Goal: Task Accomplishment & Management: Manage account settings

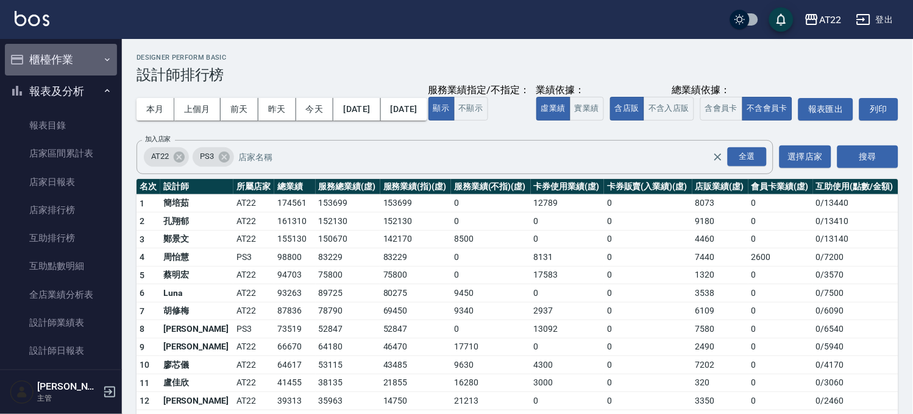
click at [82, 50] on button "櫃檯作業" at bounding box center [61, 60] width 112 height 32
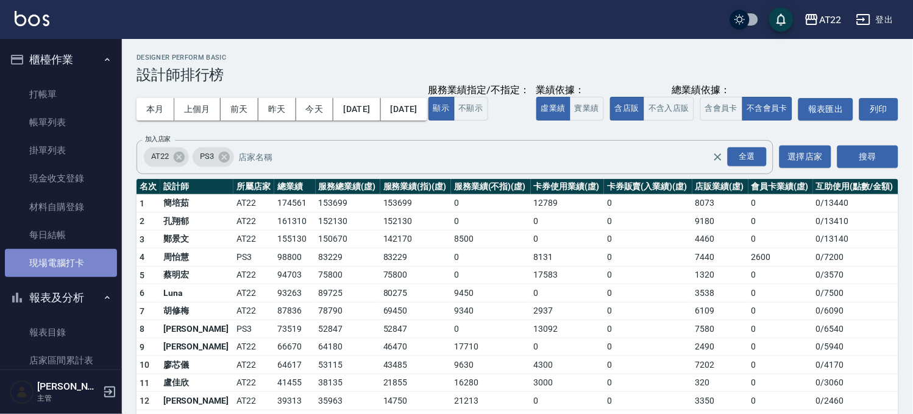
click at [84, 257] on link "現場電腦打卡" at bounding box center [61, 263] width 112 height 28
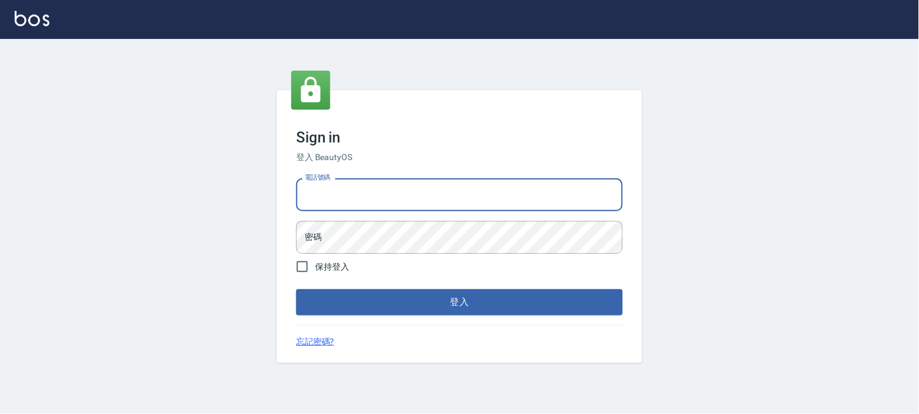
click at [377, 206] on input "電話號碼" at bounding box center [459, 195] width 327 height 33
type input "0936888819"
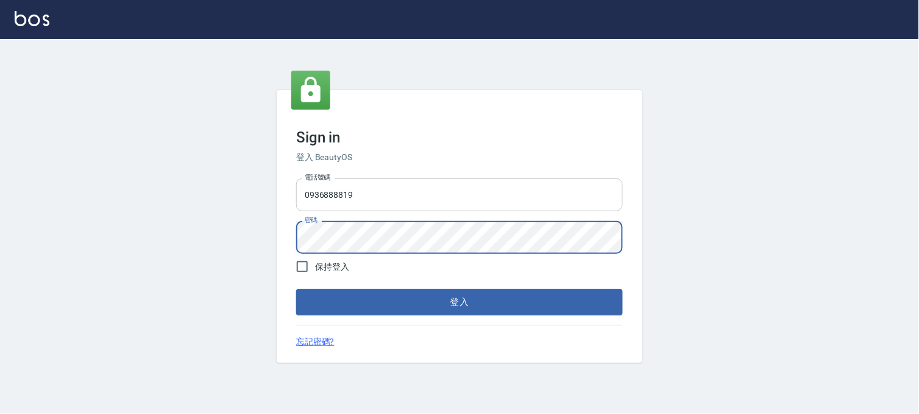
click at [296, 290] on button "登入" at bounding box center [459, 303] width 327 height 26
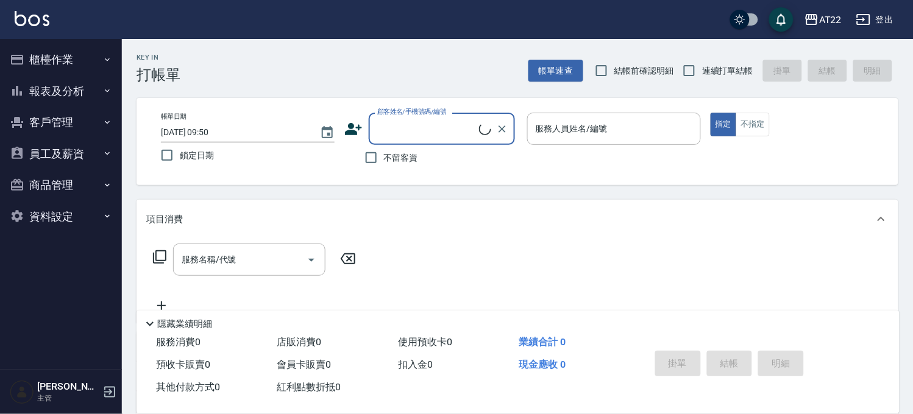
click at [38, 62] on button "櫃檯作業" at bounding box center [61, 60] width 112 height 32
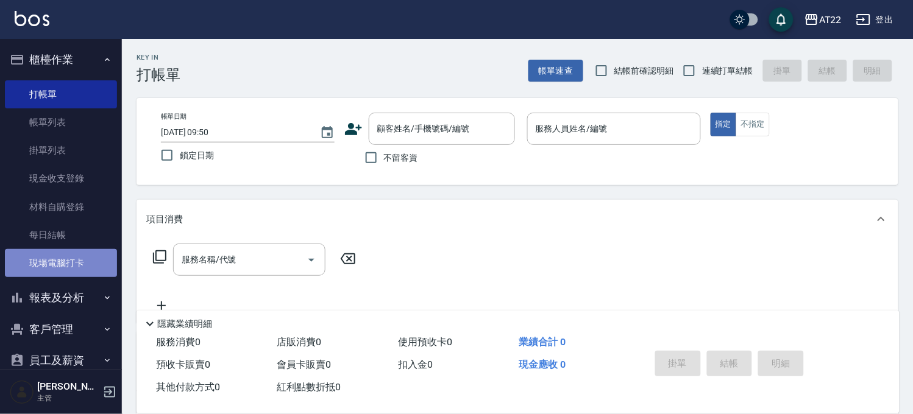
click at [88, 263] on link "現場電腦打卡" at bounding box center [61, 263] width 112 height 28
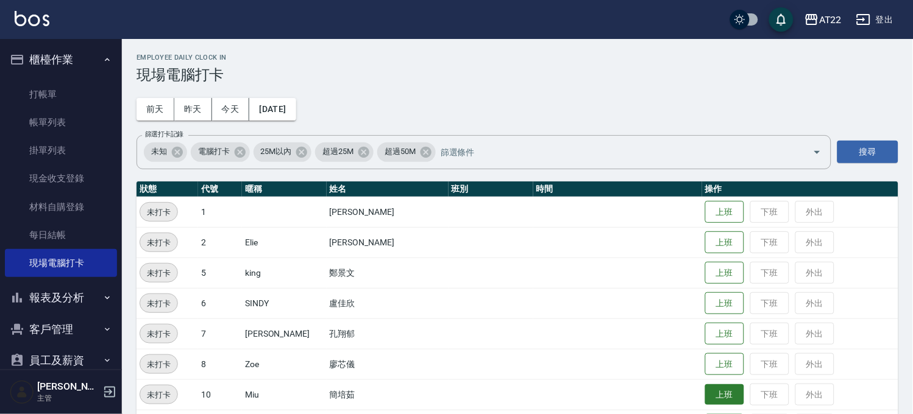
click at [705, 393] on button "上班" at bounding box center [724, 395] width 39 height 21
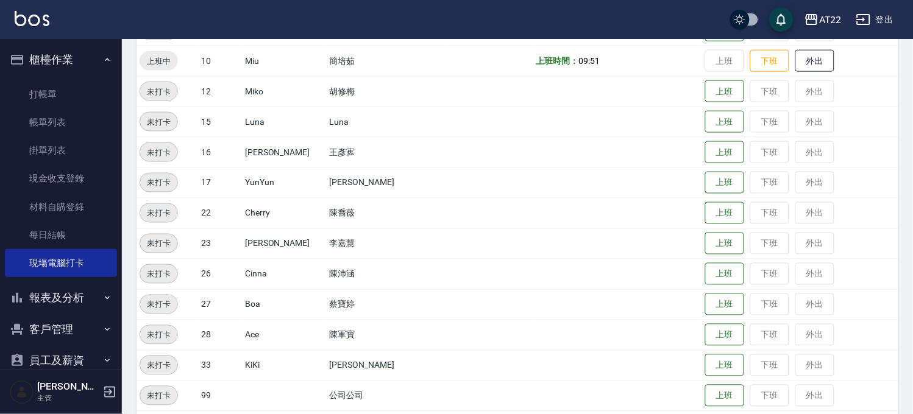
scroll to position [203, 0]
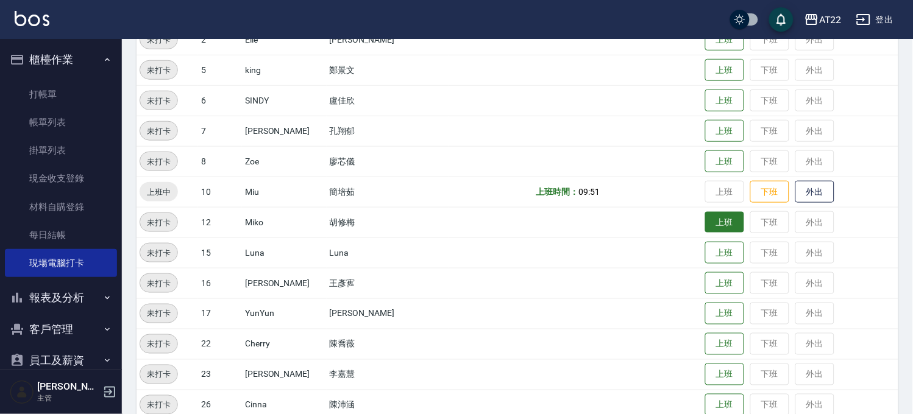
click at [705, 220] on button "上班" at bounding box center [724, 222] width 39 height 21
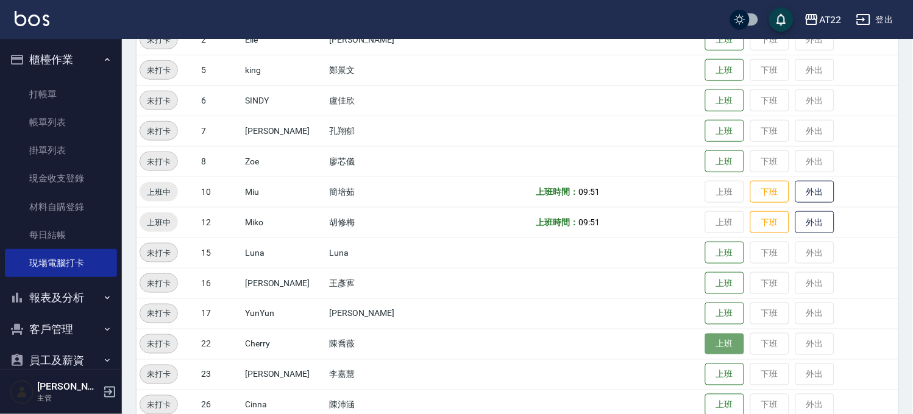
click at [708, 343] on button "上班" at bounding box center [724, 344] width 39 height 21
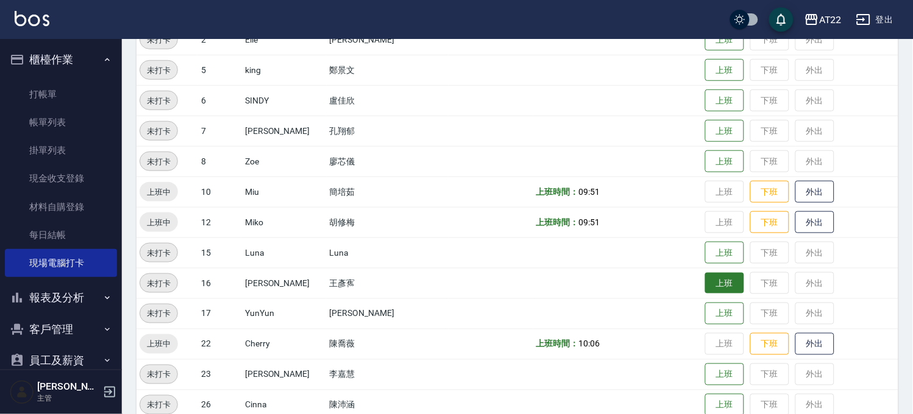
click at [705, 282] on button "上班" at bounding box center [724, 283] width 39 height 21
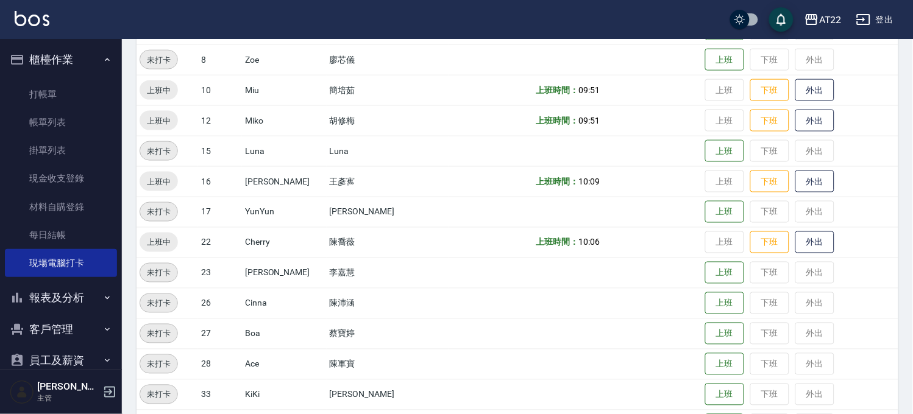
scroll to position [406, 0]
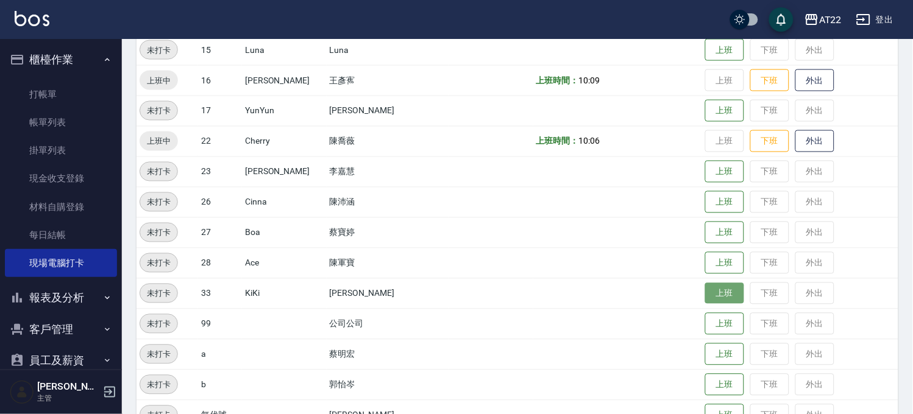
click at [714, 297] on button "上班" at bounding box center [724, 293] width 39 height 21
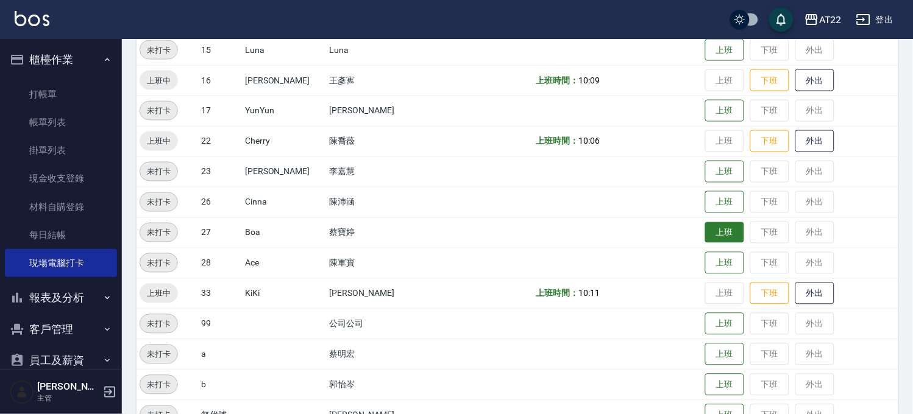
click at [705, 236] on button "上班" at bounding box center [724, 232] width 39 height 21
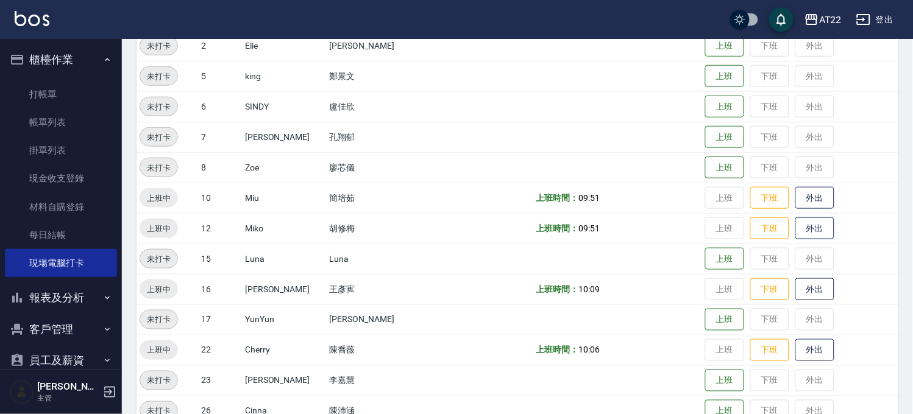
scroll to position [135, 0]
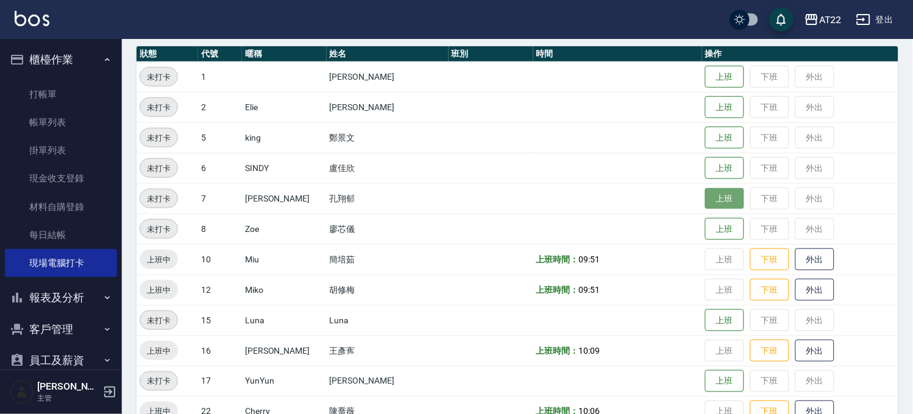
click at [705, 203] on button "上班" at bounding box center [724, 198] width 39 height 21
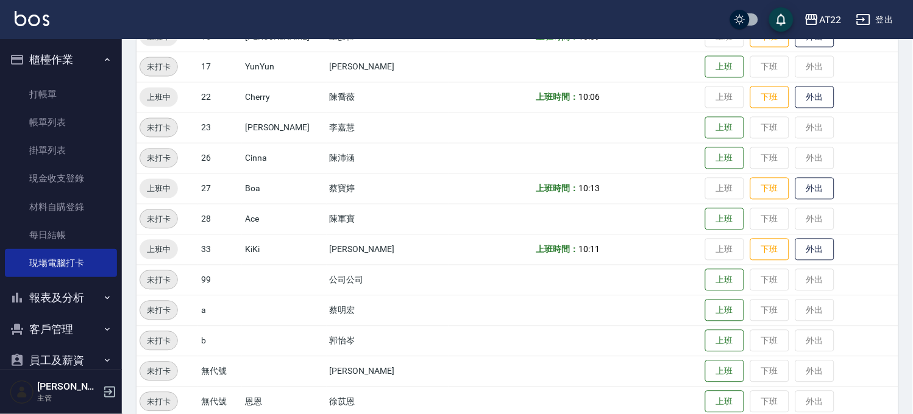
scroll to position [393, 0]
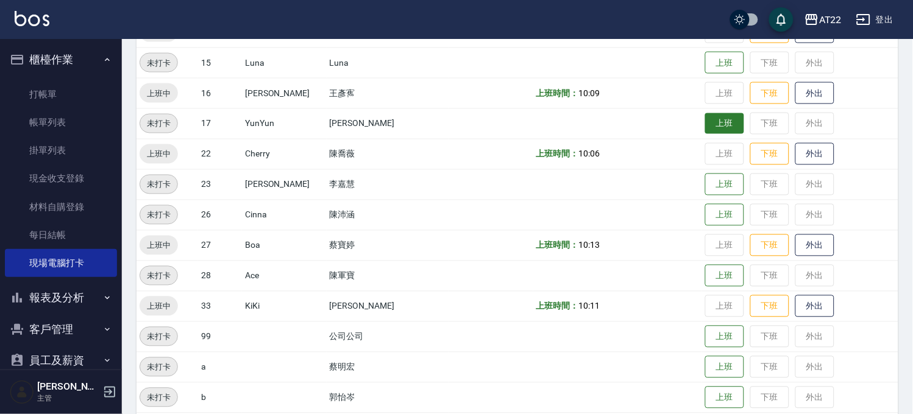
click at [705, 126] on button "上班" at bounding box center [724, 123] width 39 height 21
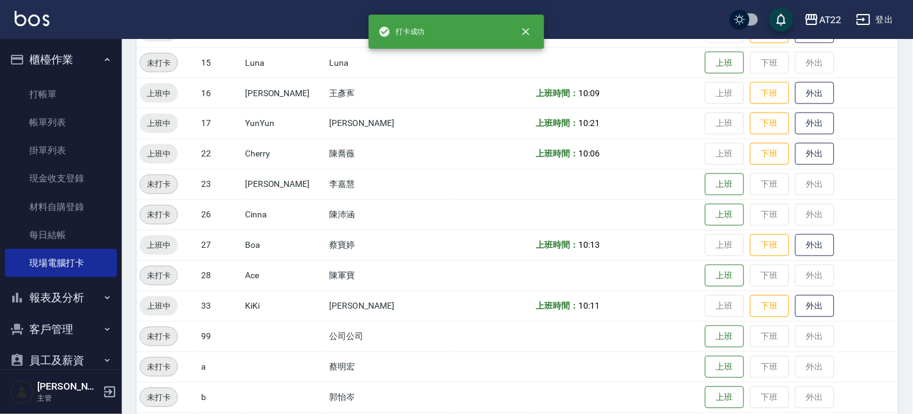
scroll to position [528, 0]
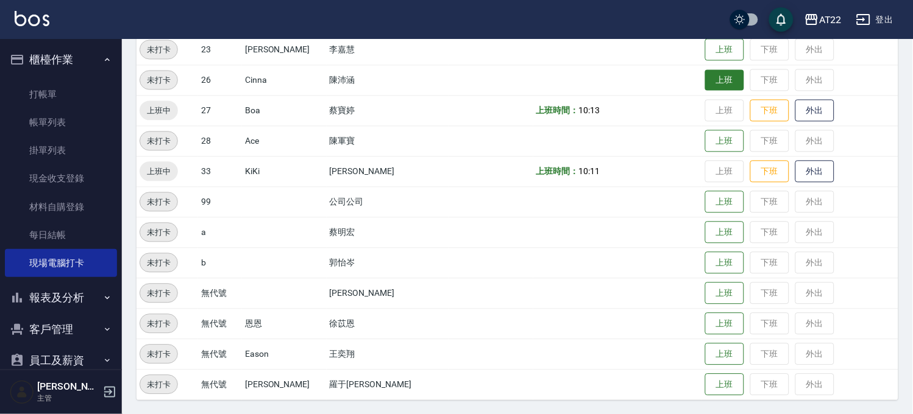
click at [705, 74] on button "上班" at bounding box center [724, 79] width 39 height 21
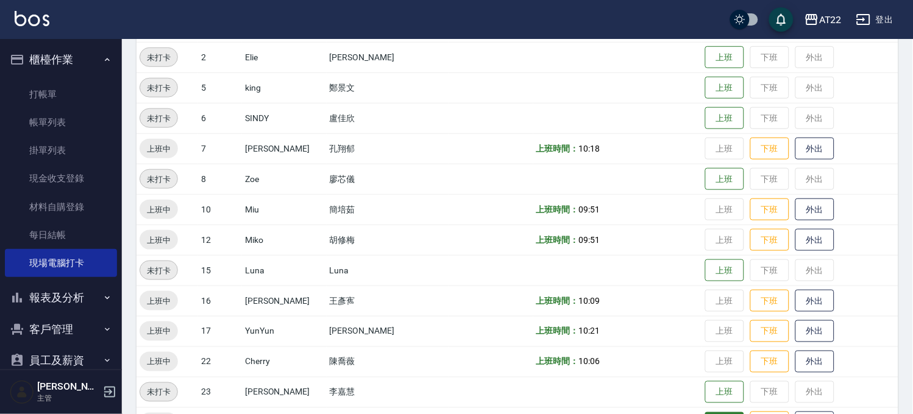
scroll to position [123, 0]
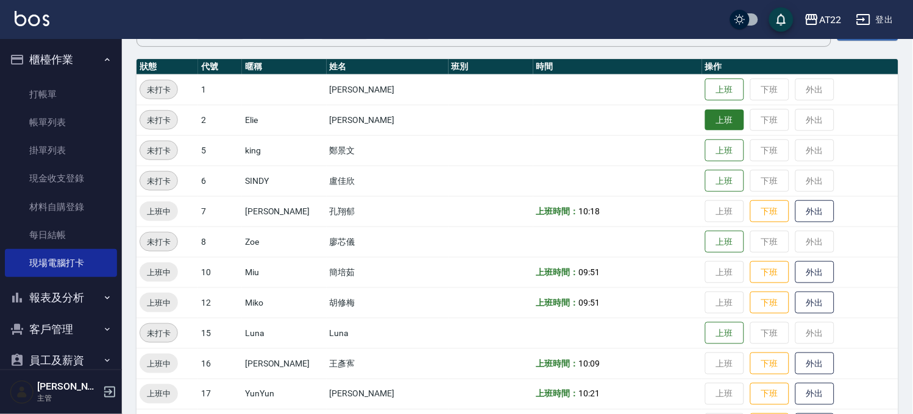
click at [708, 125] on button "上班" at bounding box center [724, 120] width 39 height 21
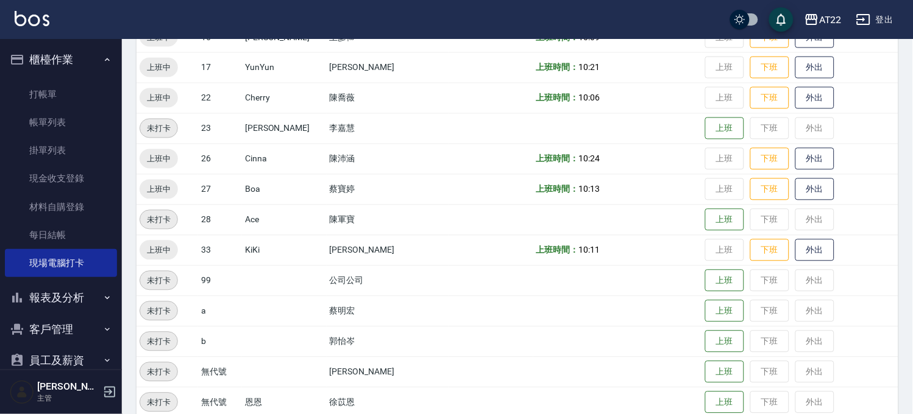
scroll to position [474, 0]
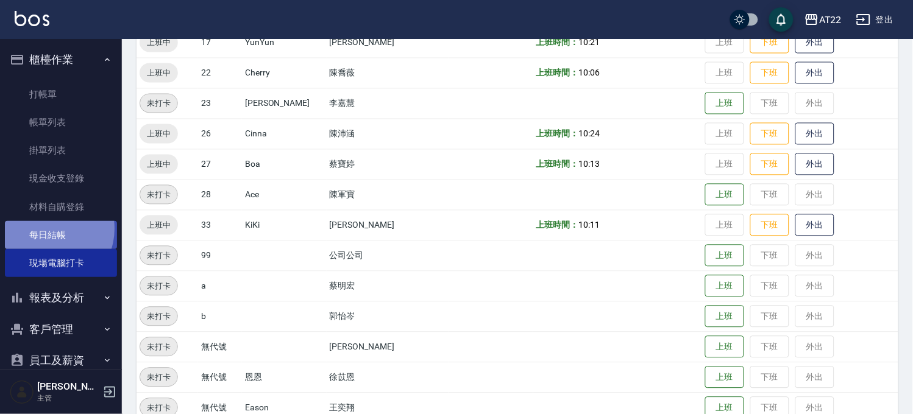
click at [48, 229] on link "每日結帳" at bounding box center [61, 235] width 112 height 28
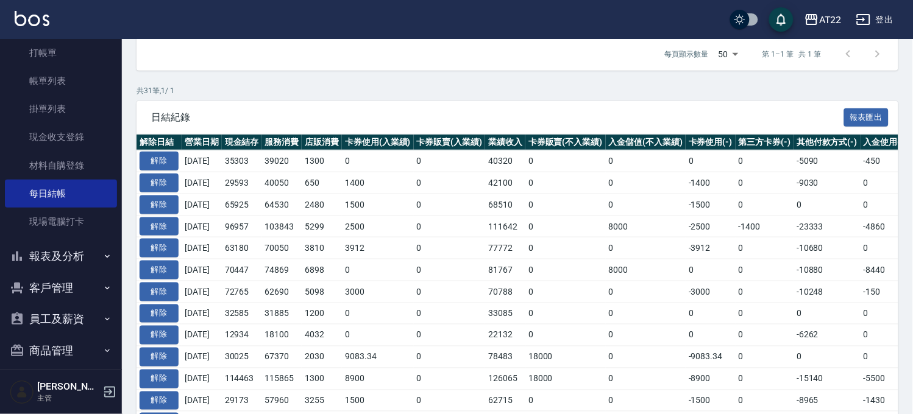
scroll to position [83, 0]
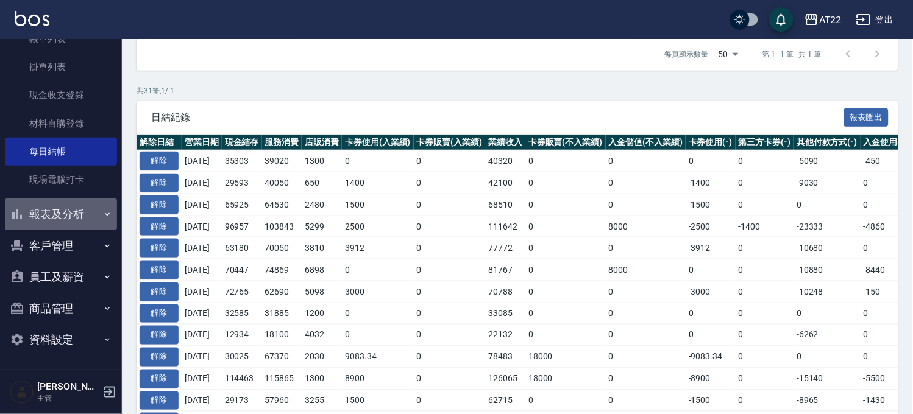
click at [78, 219] on button "報表及分析" at bounding box center [61, 215] width 112 height 32
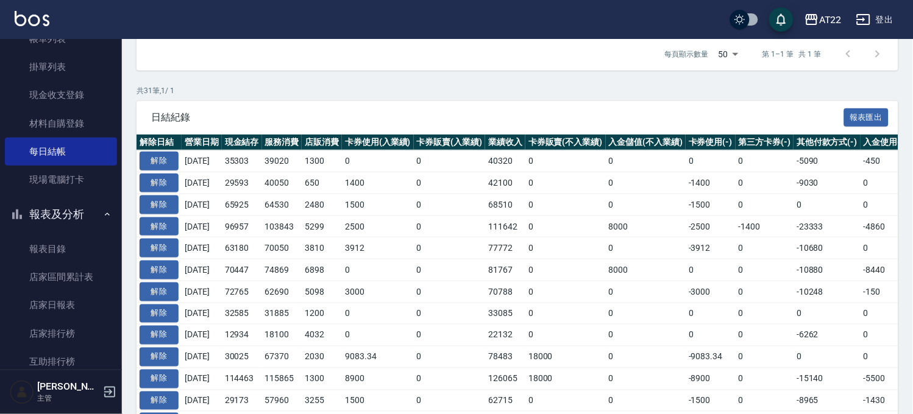
click at [70, 224] on button "報表及分析" at bounding box center [61, 215] width 112 height 32
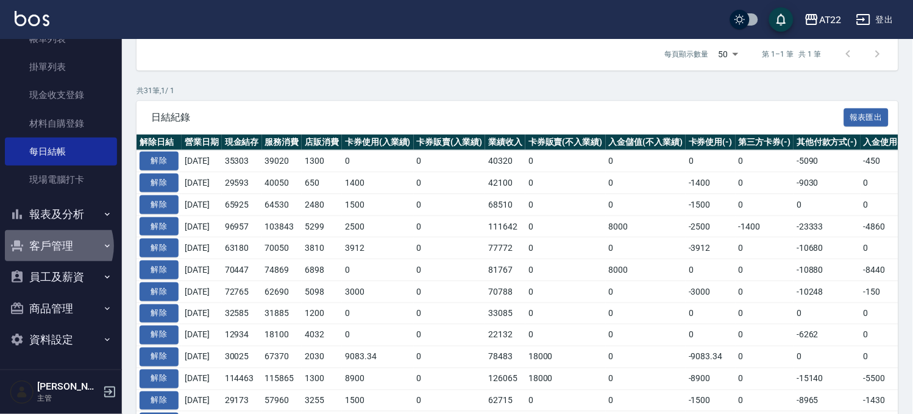
click at [57, 246] on button "客戶管理" at bounding box center [61, 246] width 112 height 32
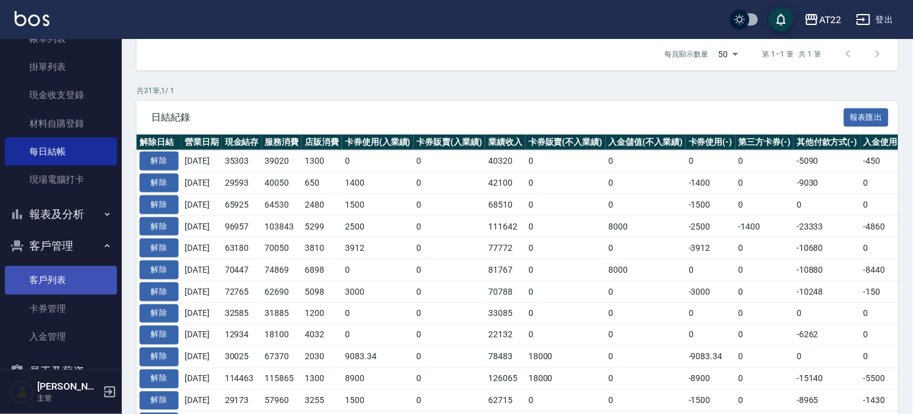
click at [55, 277] on link "客戶列表" at bounding box center [61, 280] width 112 height 28
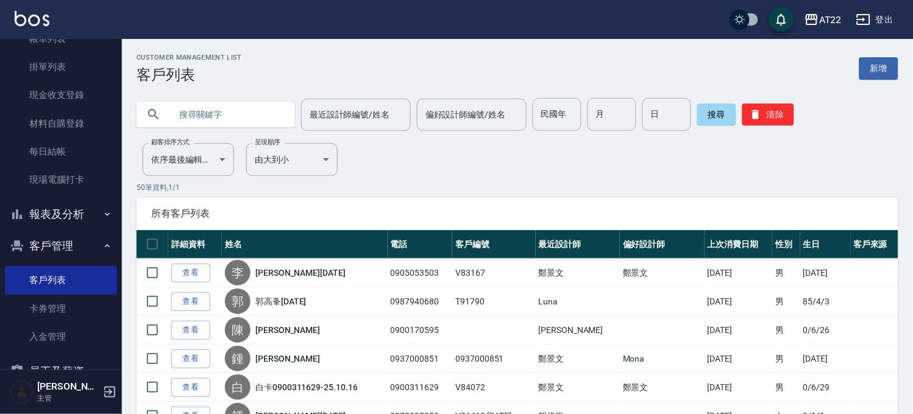
click at [277, 115] on input "text" at bounding box center [228, 114] width 115 height 33
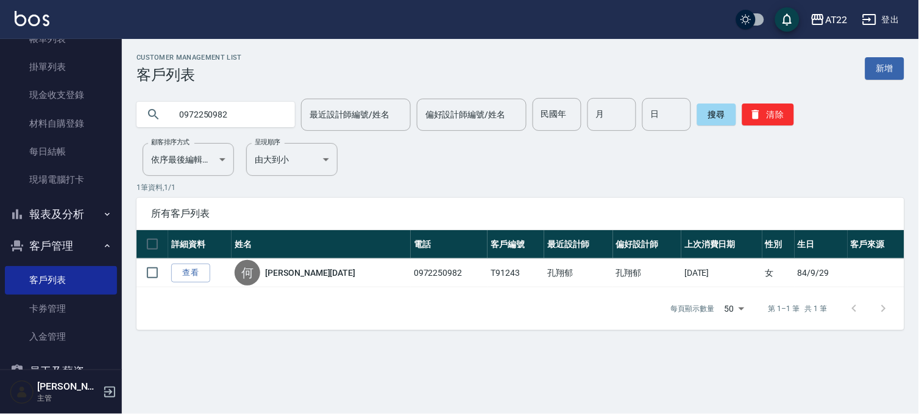
click at [248, 118] on input "0972250982" at bounding box center [228, 114] width 115 height 33
paste input "1073951"
type input "0910739512"
